Goal: Navigation & Orientation: Find specific page/section

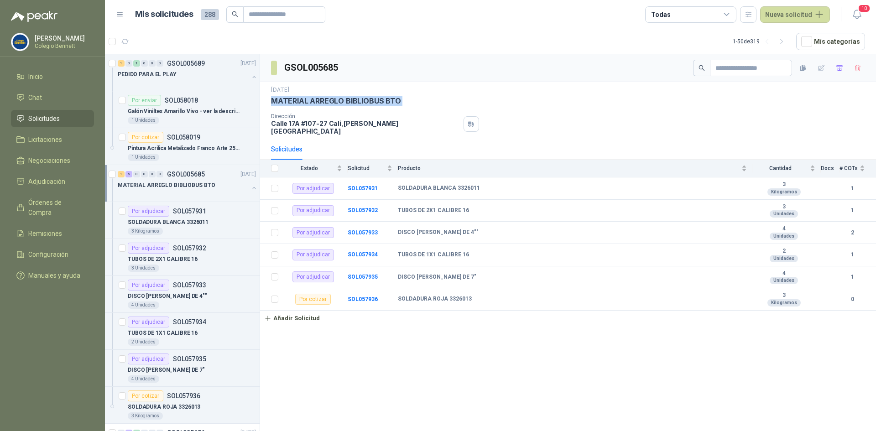
scroll to position [46, 0]
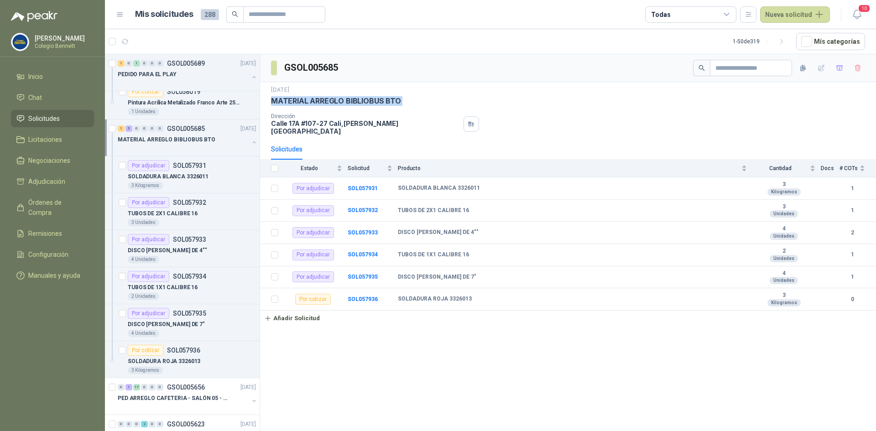
click at [32, 120] on span "Solicitudes" at bounding box center [43, 119] width 31 height 10
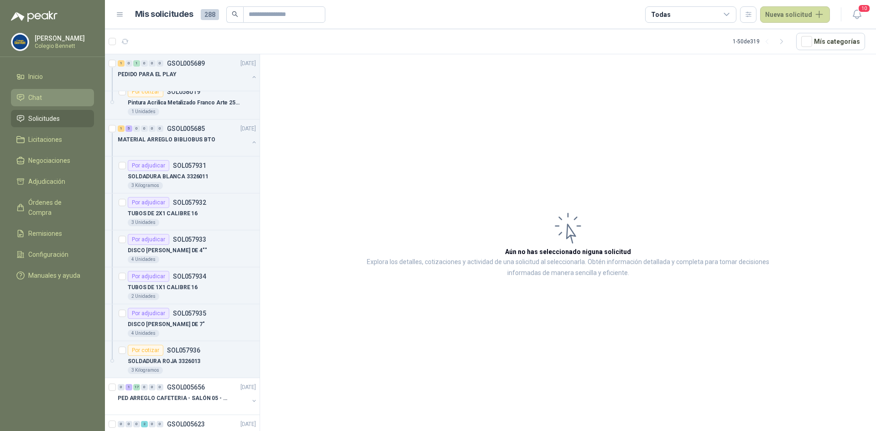
click at [45, 94] on li "Chat" at bounding box center [52, 98] width 72 height 10
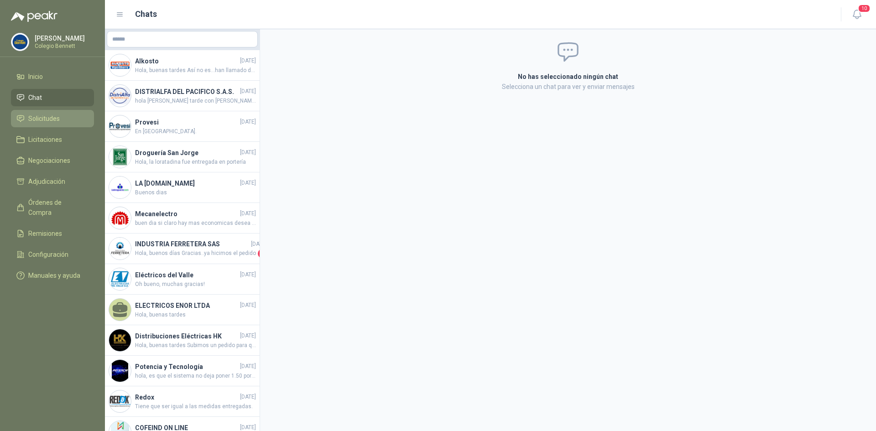
click at [43, 115] on span "Solicitudes" at bounding box center [43, 119] width 31 height 10
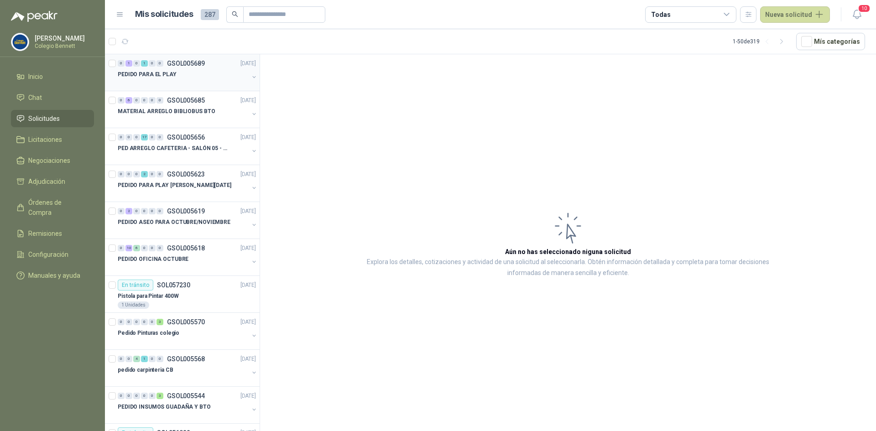
click at [160, 81] on div at bounding box center [183, 83] width 131 height 7
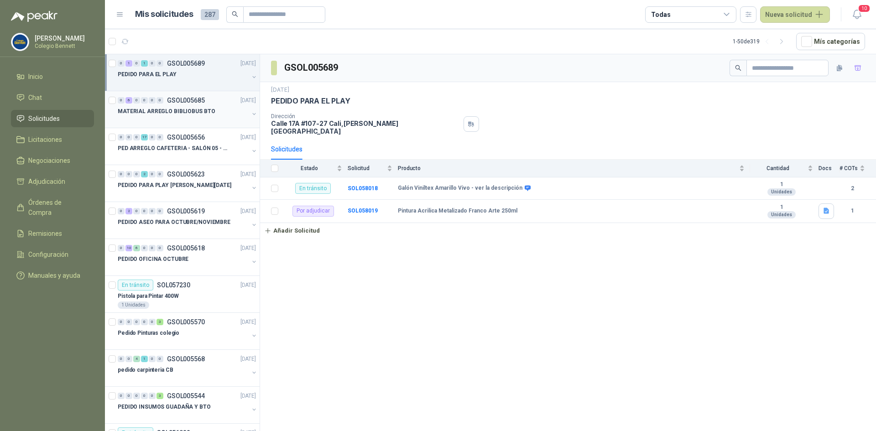
click at [217, 115] on div "MATERIAL ARREGLO BIBLIOBUS BTO" at bounding box center [183, 111] width 131 height 11
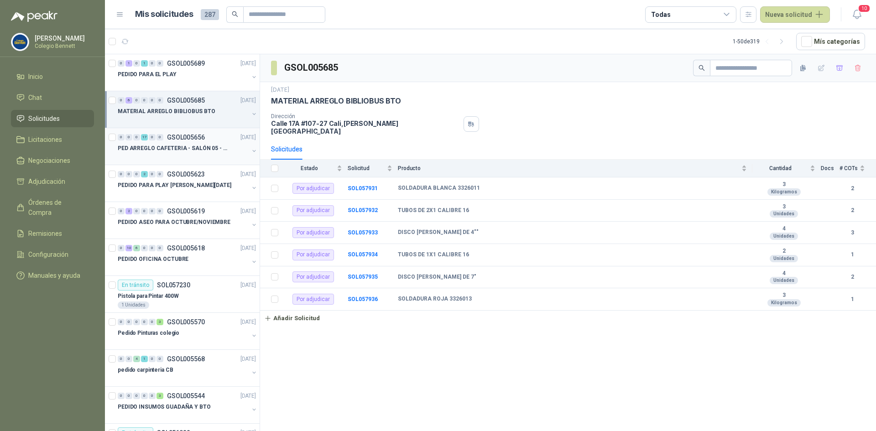
click at [194, 137] on p "GSOL005656" at bounding box center [186, 137] width 38 height 6
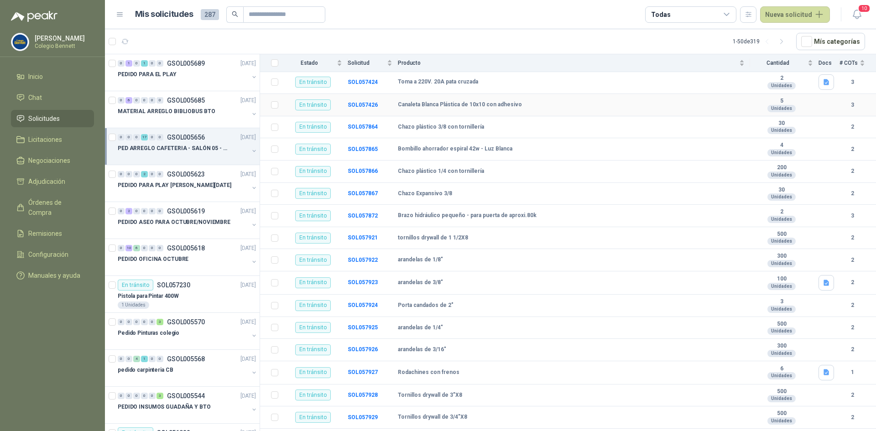
scroll to position [133, 0]
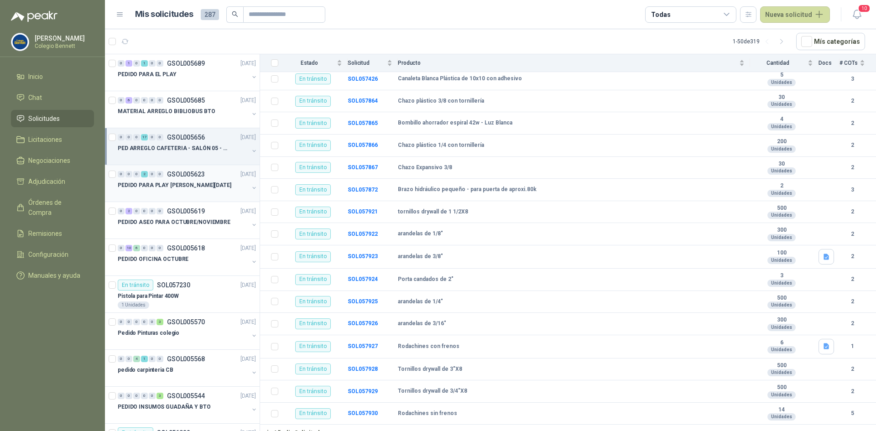
click at [188, 187] on p "PEDIDO PARA PLAY [PERSON_NAME][DATE]" at bounding box center [175, 185] width 114 height 9
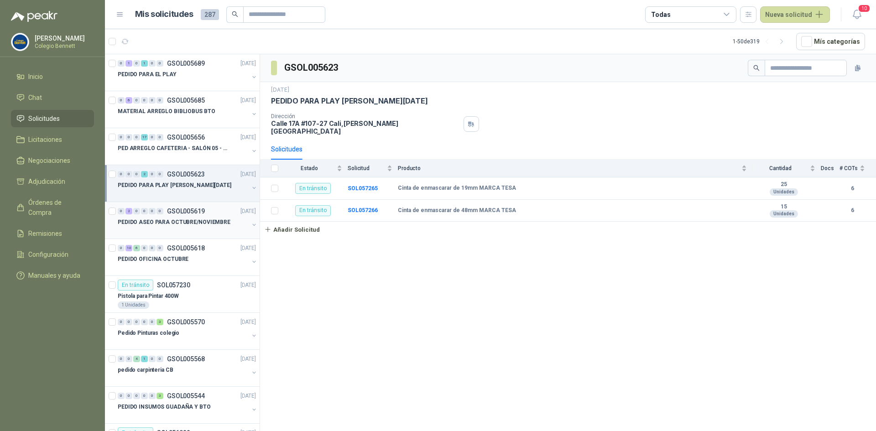
click at [184, 215] on div "0 2 0 0 0 0 GSOL005619 [DATE]" at bounding box center [188, 211] width 140 height 11
